Goal: Task Accomplishment & Management: Complete application form

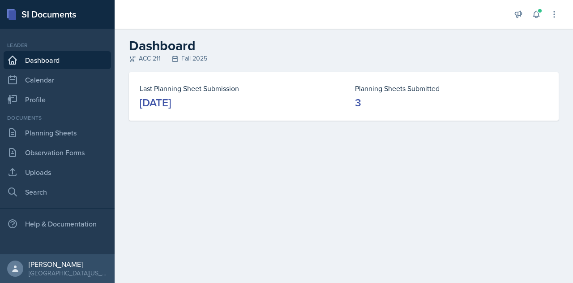
drag, startPoint x: 134, startPoint y: 0, endPoint x: 210, endPoint y: 26, distance: 80.2
click at [210, 26] on div at bounding box center [313, 14] width 382 height 29
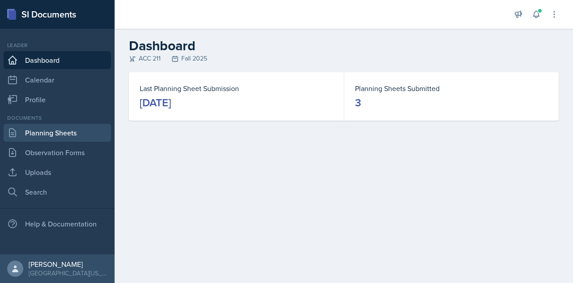
click at [79, 132] on link "Planning Sheets" at bounding box center [57, 133] width 107 height 18
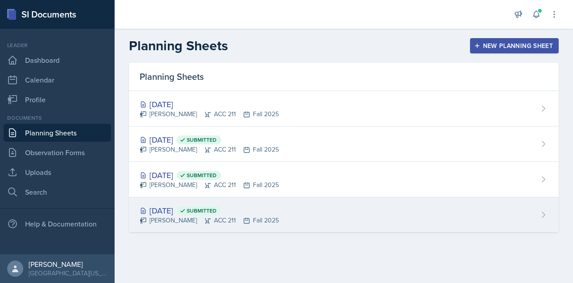
click at [164, 211] on div "[DATE] Submitted" at bounding box center [209, 210] width 139 height 12
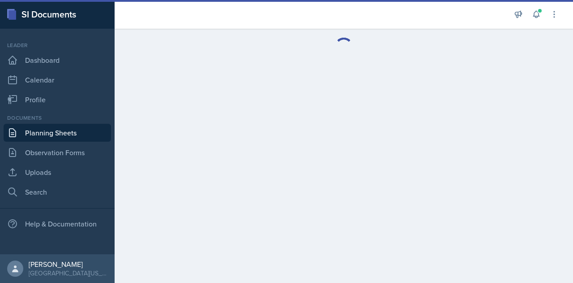
click at [164, 211] on main at bounding box center [344, 156] width 459 height 254
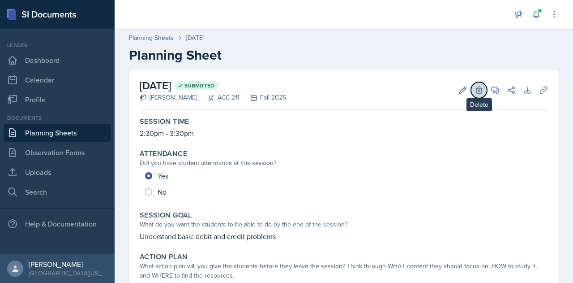
click at [476, 86] on icon at bounding box center [479, 89] width 6 height 7
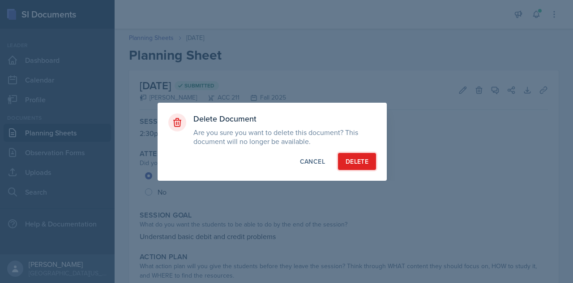
click at [365, 162] on div "Delete" at bounding box center [357, 161] width 23 height 9
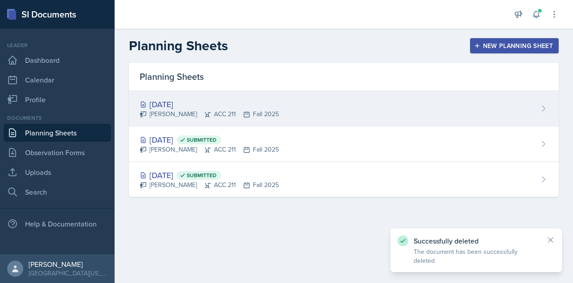
click at [174, 103] on div "[DATE]" at bounding box center [209, 104] width 139 height 12
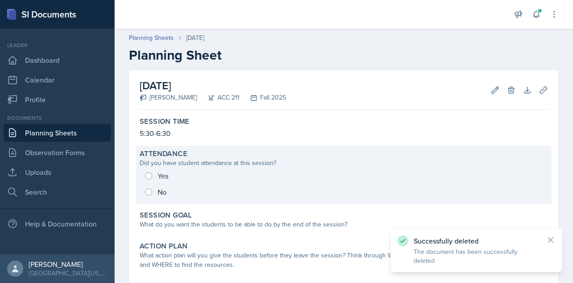
click at [150, 176] on div "Yes No" at bounding box center [344, 183] width 408 height 32
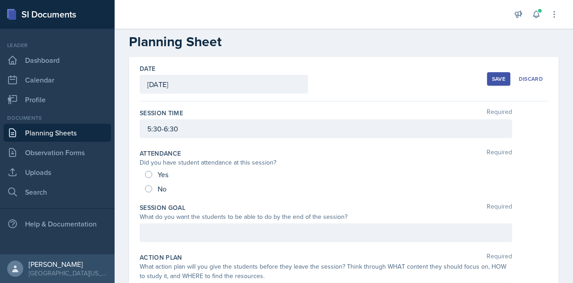
scroll to position [14, 0]
click at [150, 176] on div "Yes" at bounding box center [157, 173] width 25 height 14
click at [147, 171] on input "Yes" at bounding box center [148, 173] width 7 height 7
radio input "true"
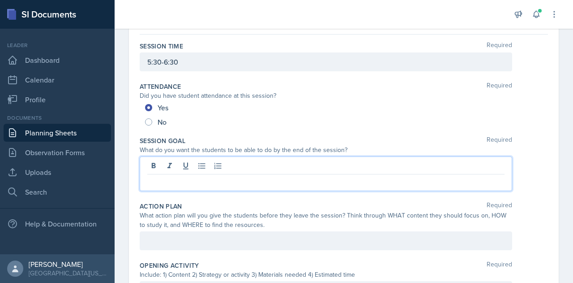
scroll to position [96, 0]
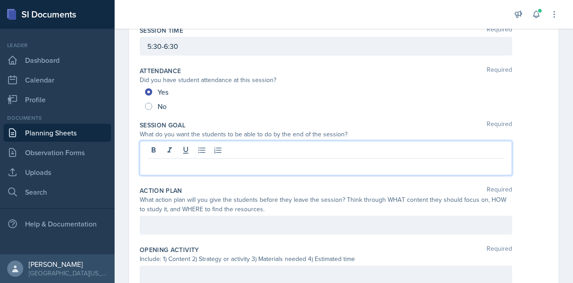
click at [168, 162] on p at bounding box center [325, 165] width 357 height 11
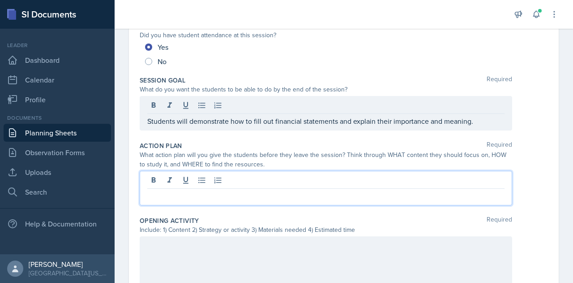
click at [260, 197] on p at bounding box center [325, 195] width 357 height 11
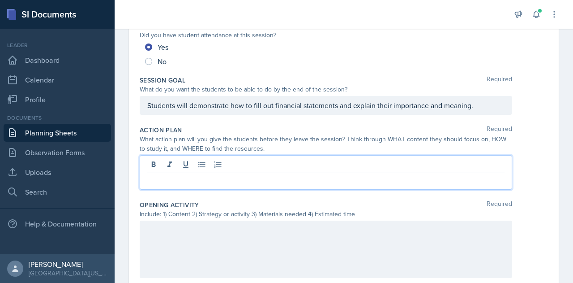
scroll to position [125, 0]
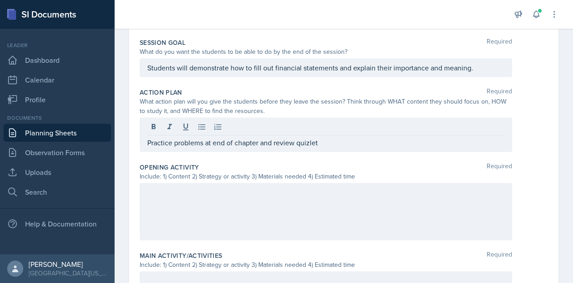
click at [260, 197] on div at bounding box center [326, 211] width 373 height 57
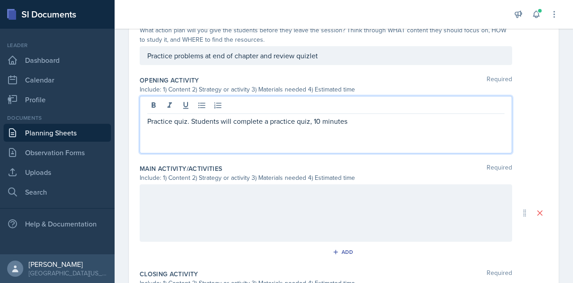
scroll to position [252, 0]
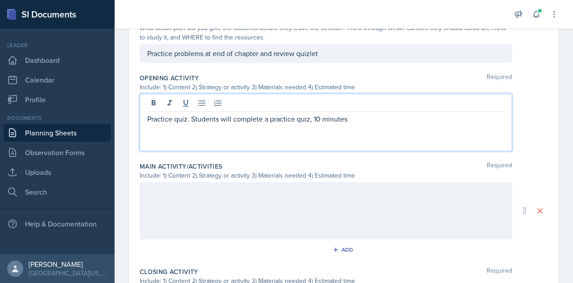
click at [223, 203] on div at bounding box center [326, 210] width 373 height 57
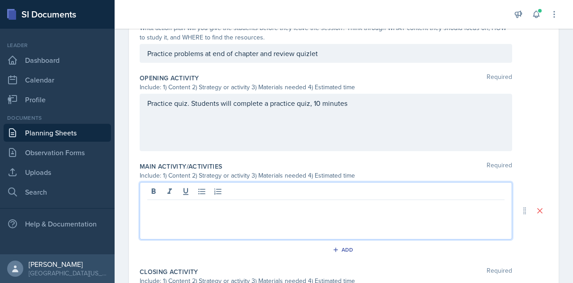
scroll to position [267, 0]
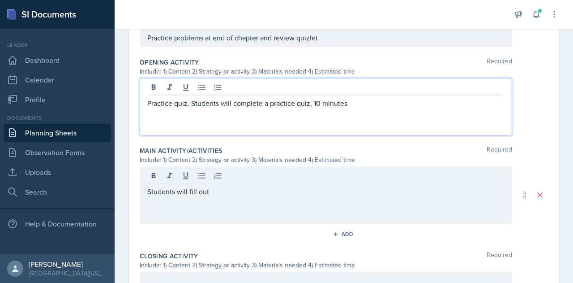
click at [309, 86] on div "Practice quiz. Students will complete a practice quiz, 10 minutes" at bounding box center [326, 106] width 373 height 57
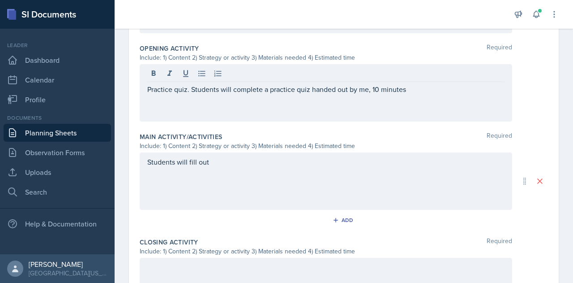
click at [290, 153] on div "Students will fill out" at bounding box center [326, 180] width 373 height 57
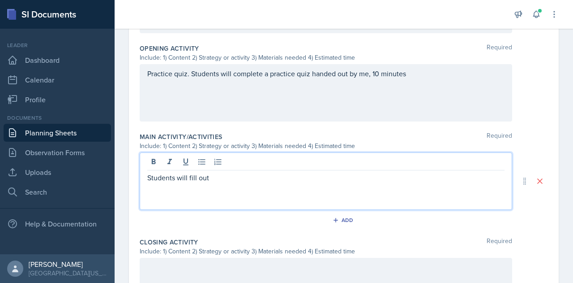
scroll to position [296, 0]
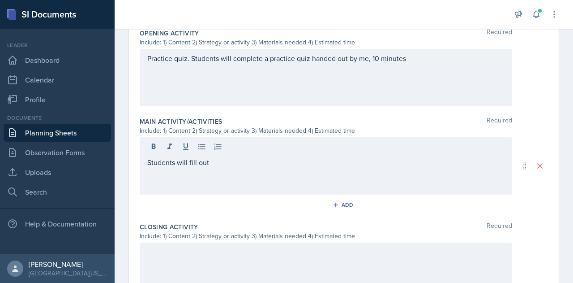
click at [278, 169] on div "Students will fill out" at bounding box center [326, 165] width 373 height 57
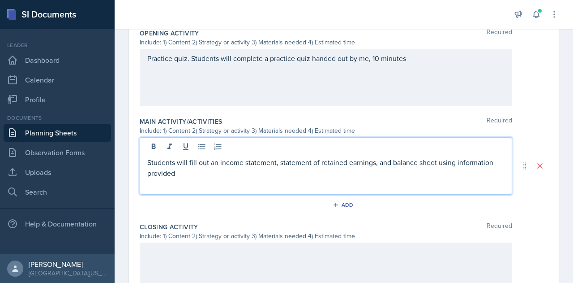
click at [297, 174] on p "Students will fill out an income statement, statement of retained earnings, and…" at bounding box center [325, 167] width 357 height 21
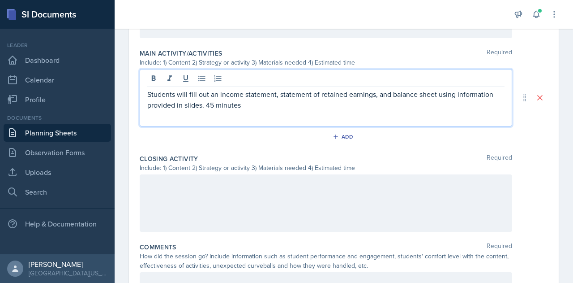
scroll to position [367, 0]
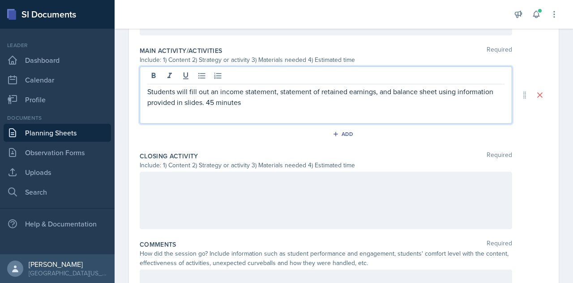
click at [217, 103] on p "Students will fill out an income statement, statement of retained earnings, and…" at bounding box center [325, 96] width 357 height 21
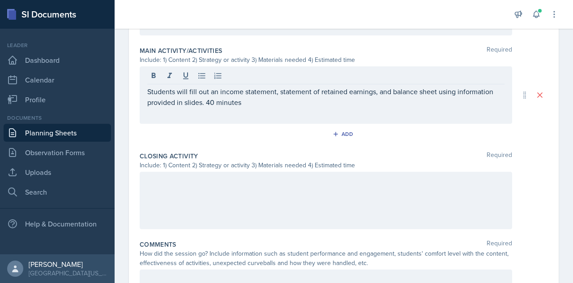
click at [219, 185] on div at bounding box center [326, 199] width 373 height 57
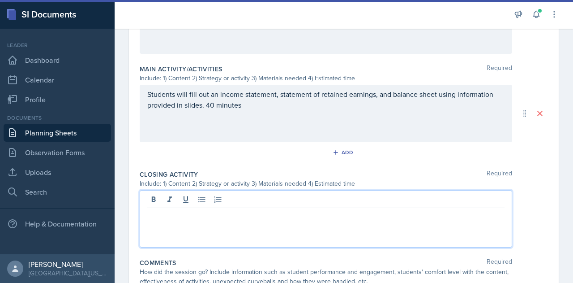
scroll to position [346, 0]
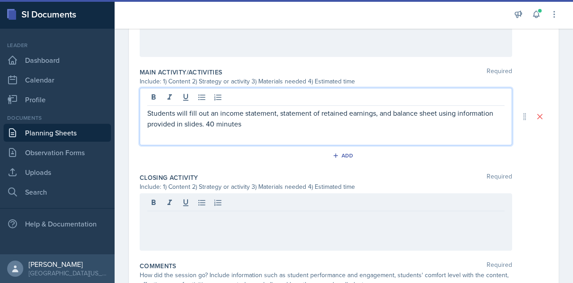
click at [214, 105] on div "Students will fill out an income statement, statement of retained earnings, and…" at bounding box center [326, 116] width 373 height 57
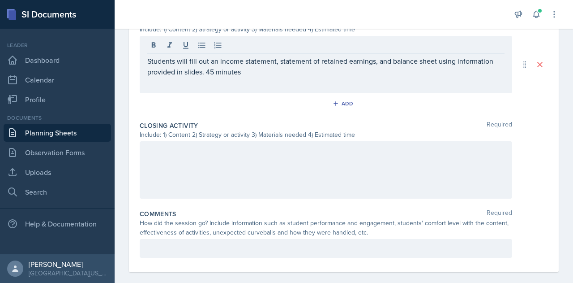
click at [229, 159] on div at bounding box center [326, 169] width 373 height 57
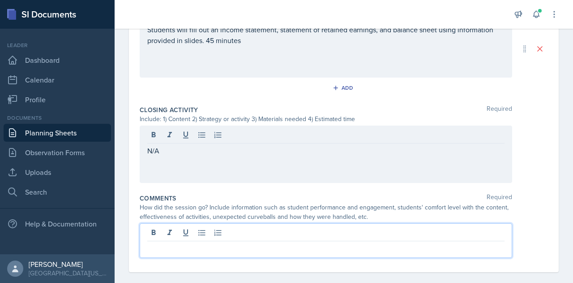
click at [234, 237] on div at bounding box center [326, 240] width 373 height 34
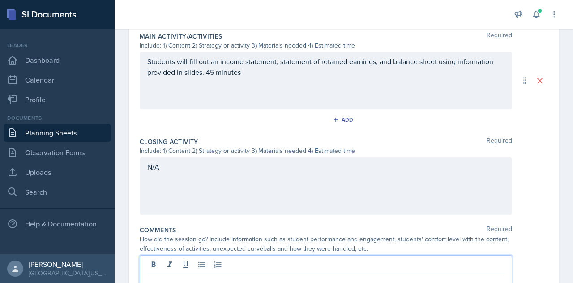
scroll to position [380, 0]
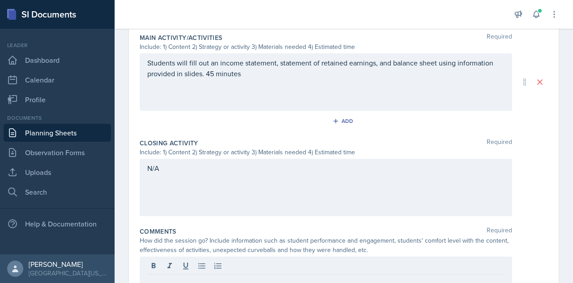
click at [241, 230] on div "Comments Required" at bounding box center [344, 231] width 408 height 9
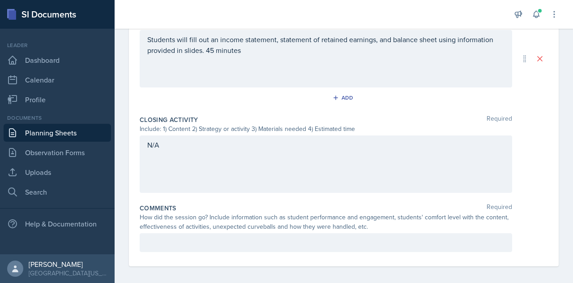
scroll to position [419, 0]
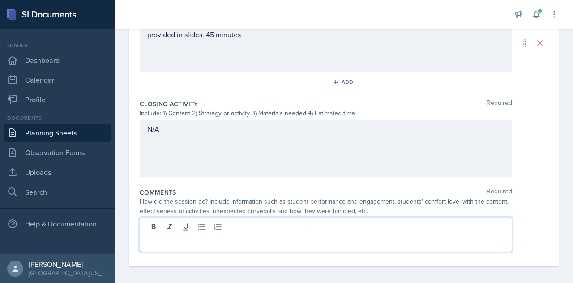
click at [237, 240] on p at bounding box center [325, 242] width 357 height 11
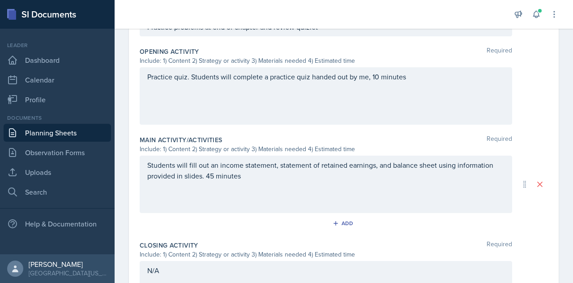
scroll to position [278, 0]
click at [311, 184] on div "Students will fill out an income statement, statement of retained earnings, and…" at bounding box center [326, 184] width 373 height 57
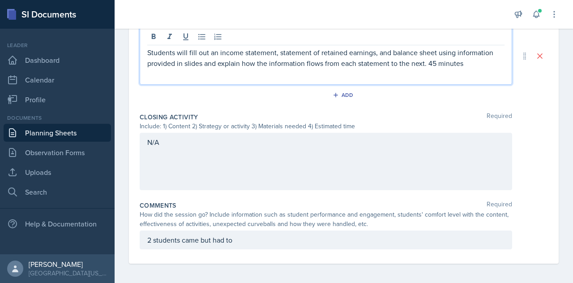
scroll to position [422, 0]
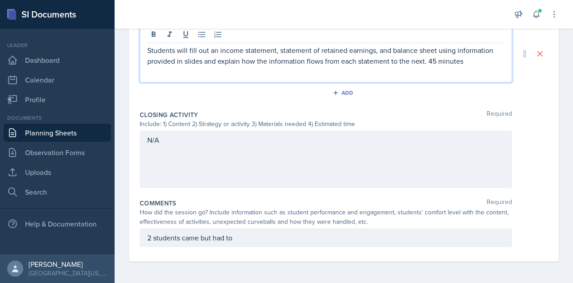
click at [262, 240] on p "2 students came but had to" at bounding box center [325, 237] width 357 height 11
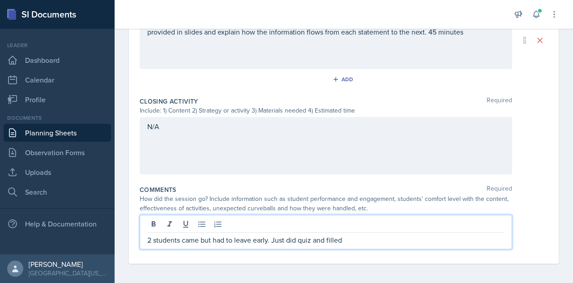
click at [295, 241] on p "2 students came but had to leave early. Just did quiz and filled" at bounding box center [325, 239] width 357 height 11
click at [420, 242] on p "2 students came but had to leave early. Just did the quiz and filled out the" at bounding box center [325, 239] width 357 height 11
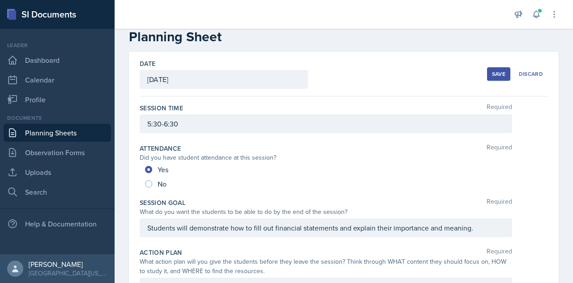
scroll to position [0, 0]
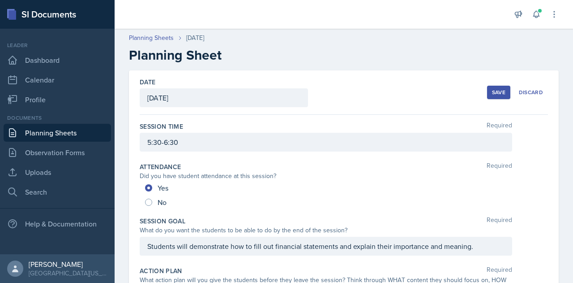
click at [492, 90] on div "Save" at bounding box center [498, 92] width 13 height 7
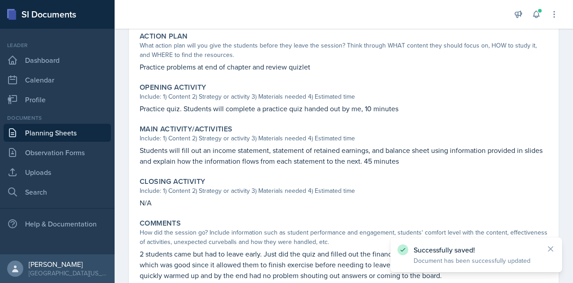
scroll to position [279, 0]
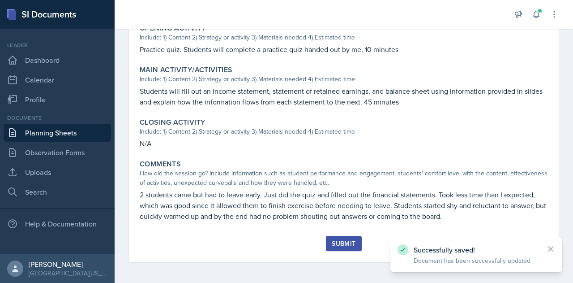
click at [349, 240] on div "Submit" at bounding box center [344, 243] width 24 height 7
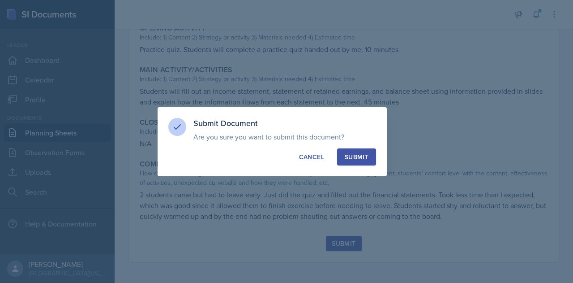
click at [361, 156] on div "Submit" at bounding box center [357, 156] width 24 height 9
radio input "true"
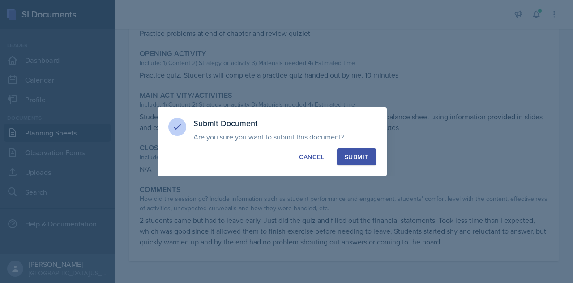
scroll to position [253, 0]
